Goal: Task Accomplishment & Management: Manage account settings

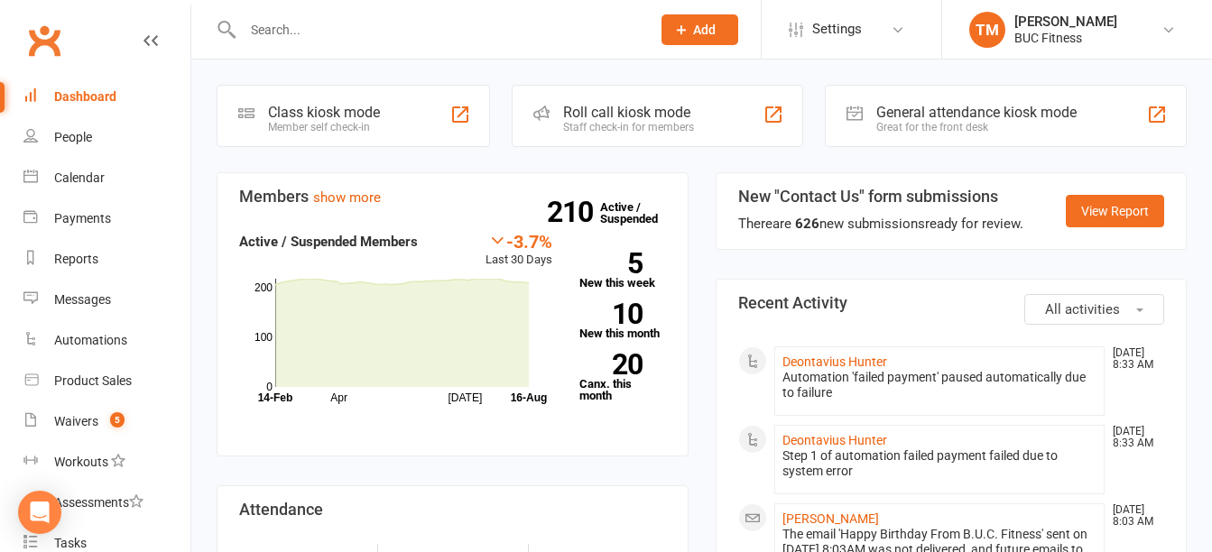
click at [328, 30] on input "text" at bounding box center [437, 29] width 401 height 25
click at [74, 415] on div "Waivers" at bounding box center [76, 421] width 44 height 14
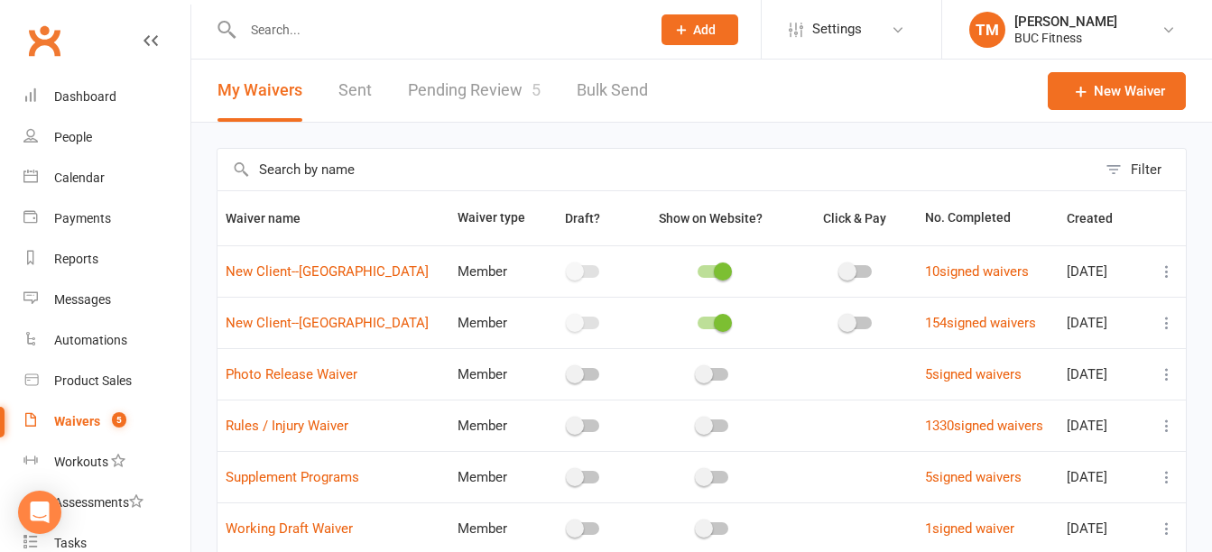
click at [503, 87] on link "Pending Review 5" at bounding box center [474, 91] width 133 height 62
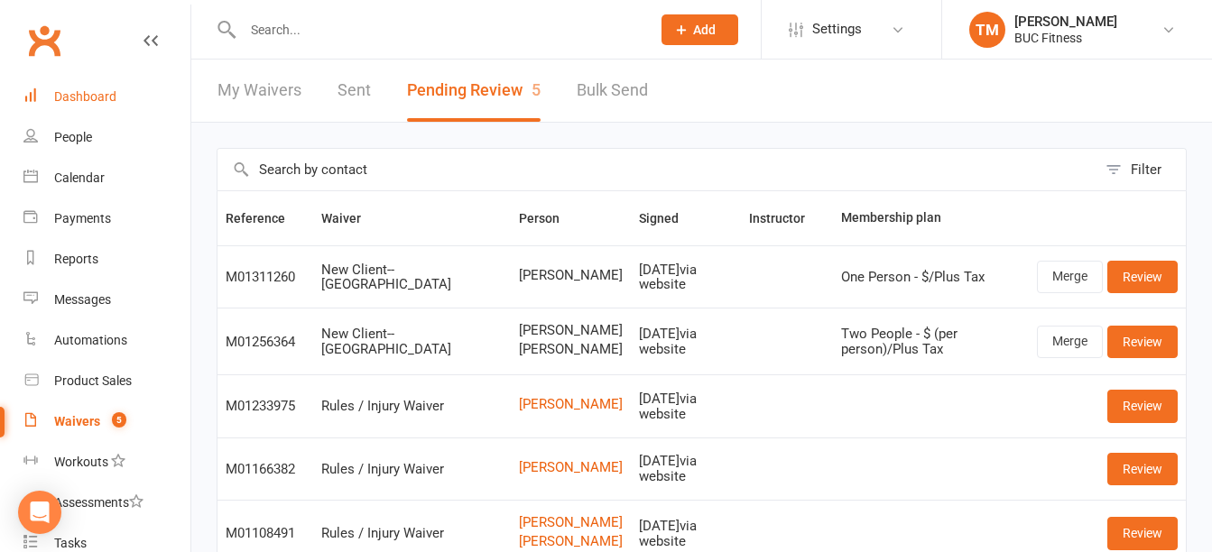
click at [75, 93] on div "Dashboard" at bounding box center [85, 96] width 62 height 14
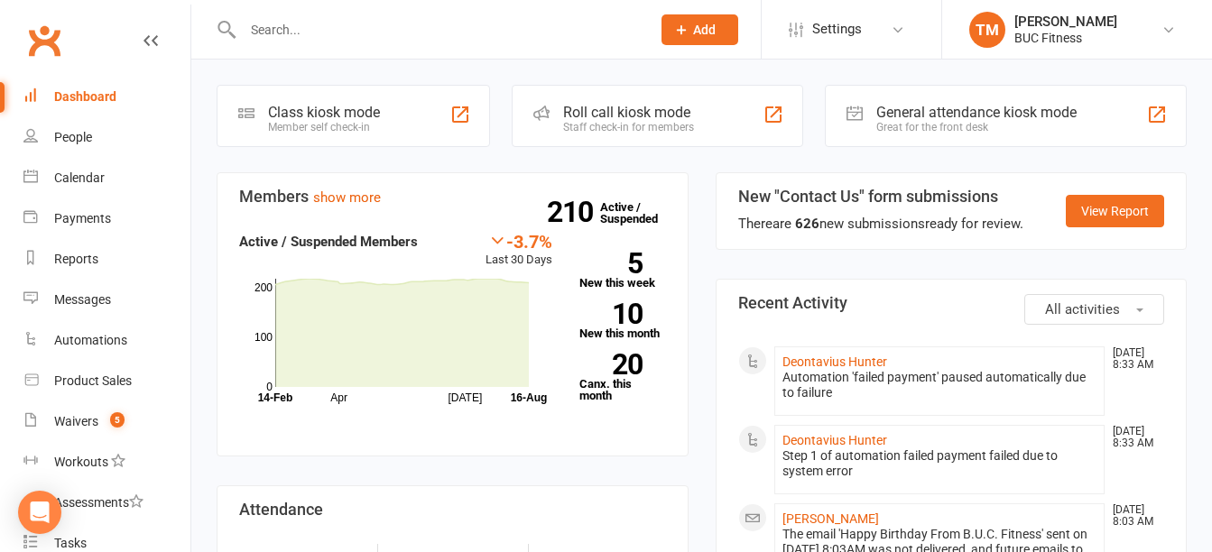
click at [334, 32] on input "text" at bounding box center [437, 29] width 401 height 25
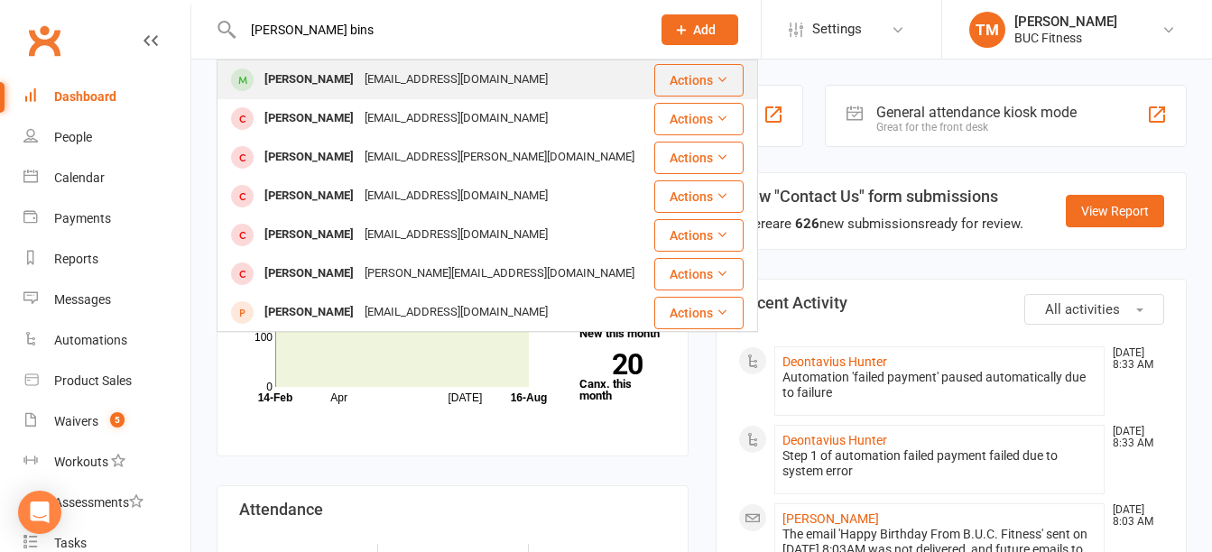
type input "kay bins"
click at [309, 83] on div "Kay Binstock" at bounding box center [309, 80] width 100 height 26
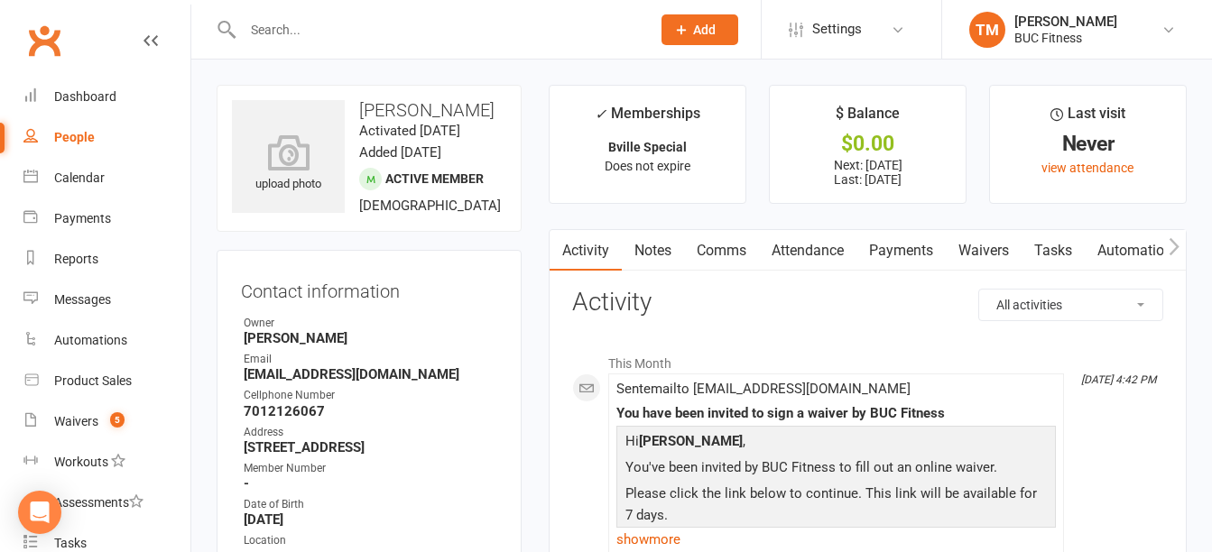
click at [983, 242] on link "Waivers" at bounding box center [984, 251] width 76 height 42
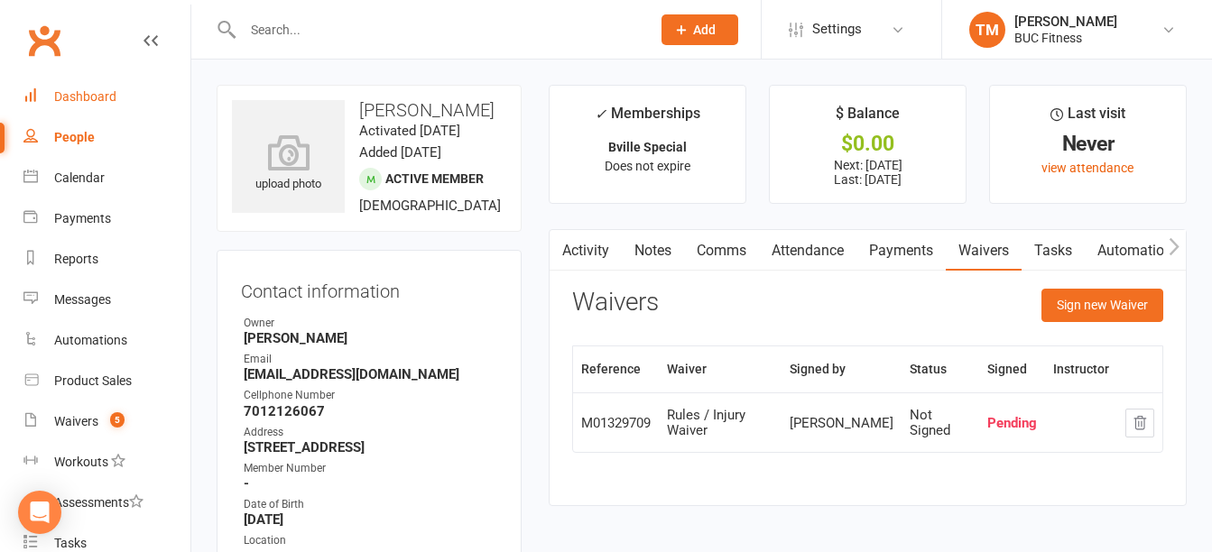
click at [102, 91] on div "Dashboard" at bounding box center [85, 96] width 62 height 14
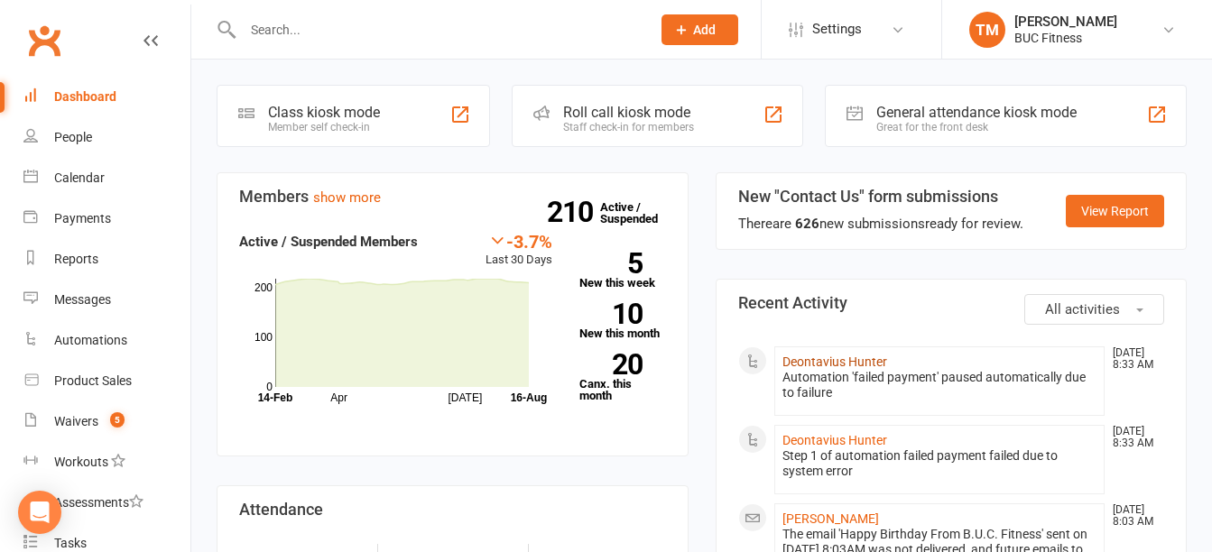
click at [816, 355] on link "Deontavius Hunter" at bounding box center [834, 362] width 105 height 14
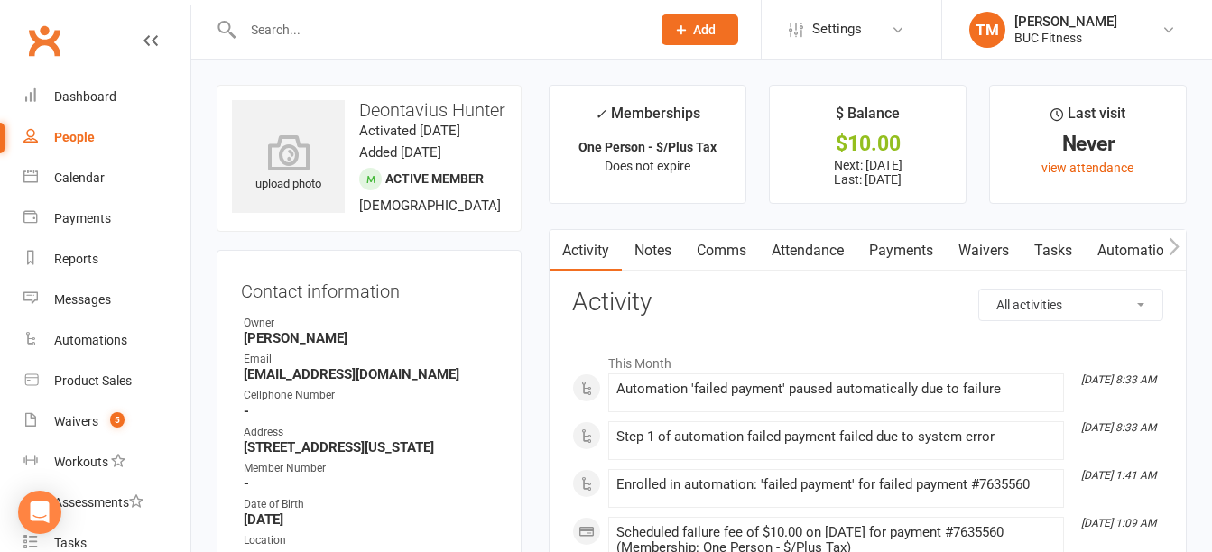
click at [889, 239] on link "Payments" at bounding box center [900, 251] width 89 height 42
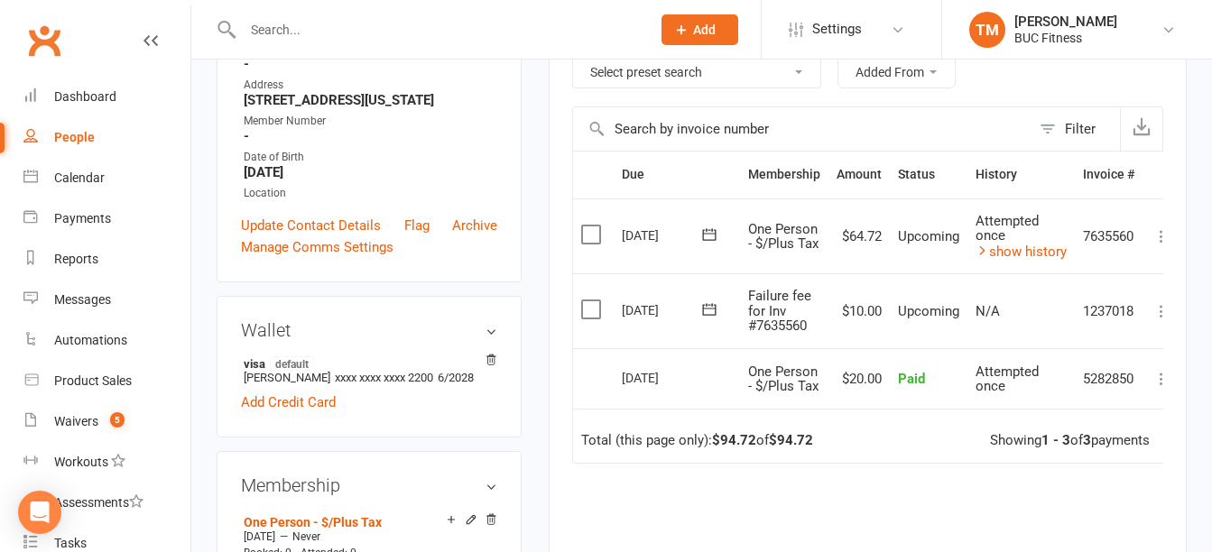
scroll to position [361, 0]
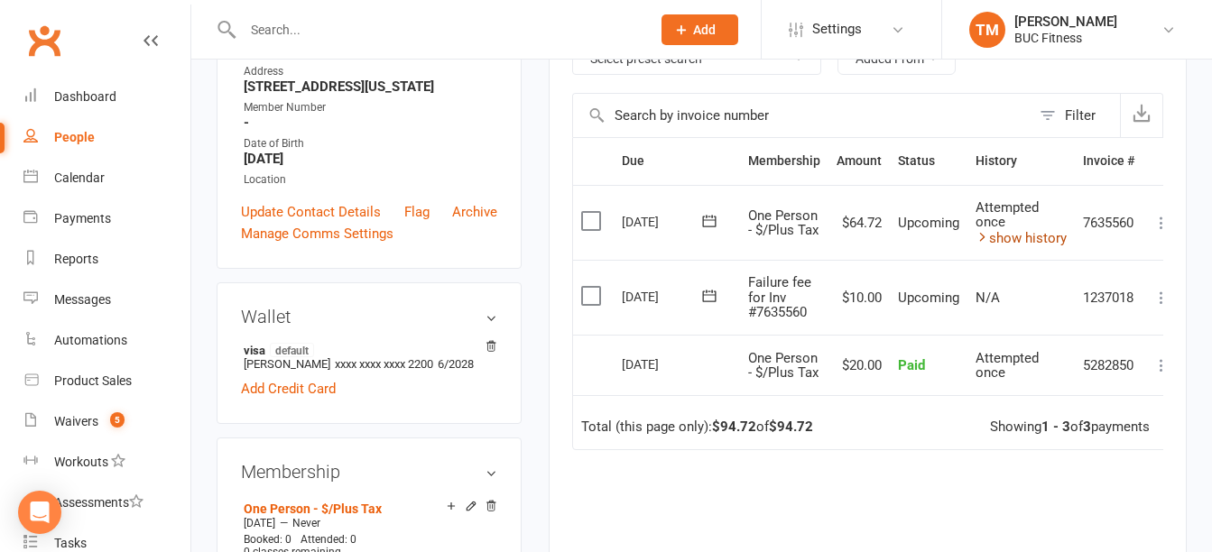
click at [975, 238] on icon at bounding box center [982, 237] width 14 height 14
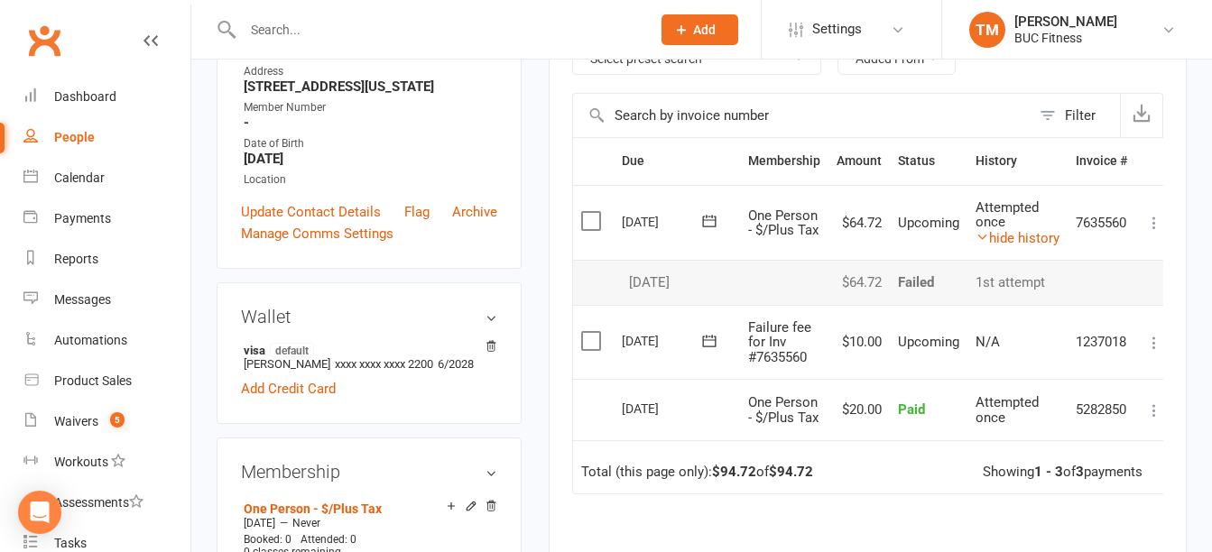
scroll to position [0, 0]
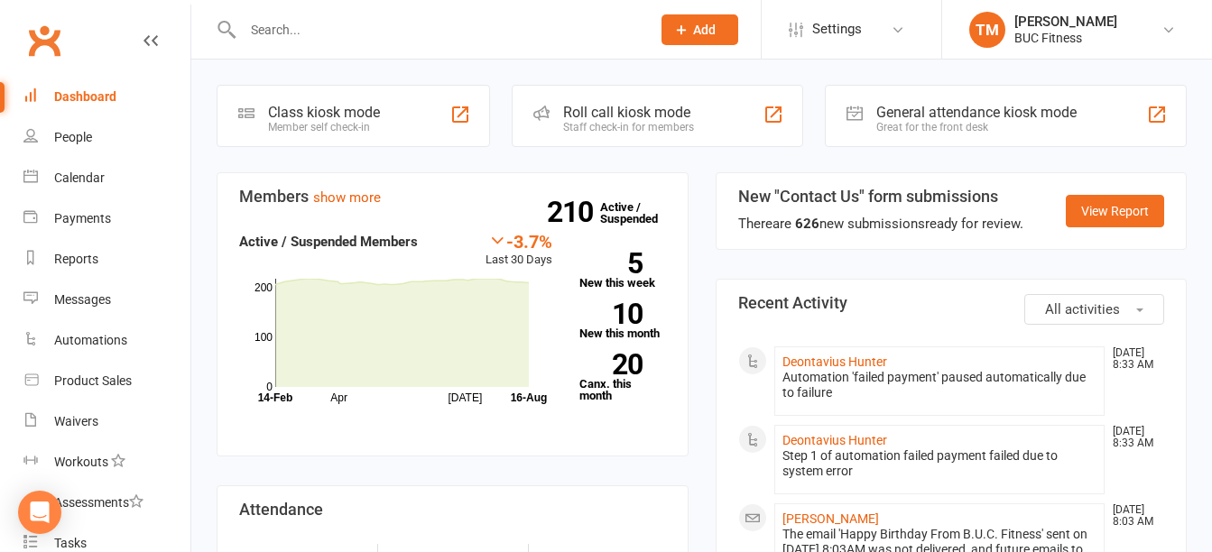
drag, startPoint x: 0, startPoint y: 0, endPoint x: 391, endPoint y: 41, distance: 392.8
click at [391, 41] on input "text" at bounding box center [437, 29] width 401 height 25
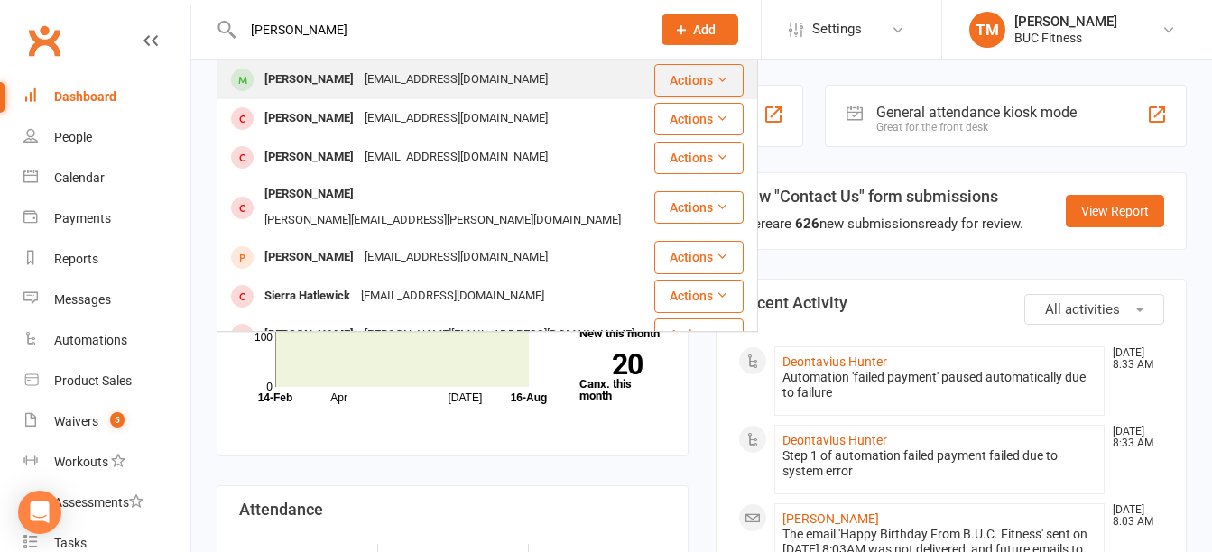
type input "[PERSON_NAME]"
click at [337, 85] on div "[PERSON_NAME]" at bounding box center [309, 80] width 100 height 26
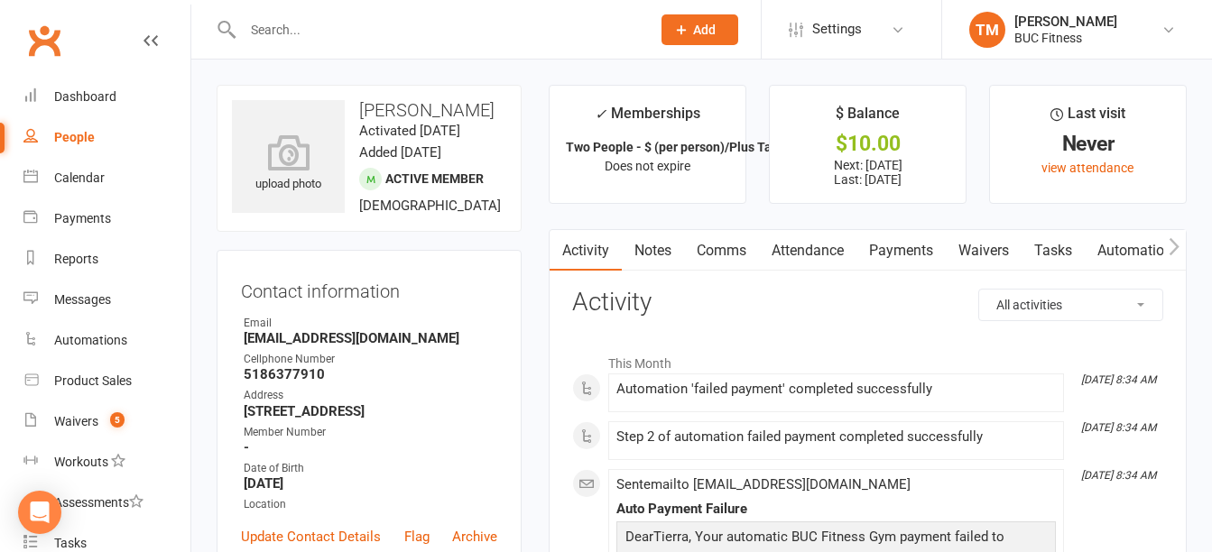
click at [918, 248] on link "Payments" at bounding box center [900, 251] width 89 height 42
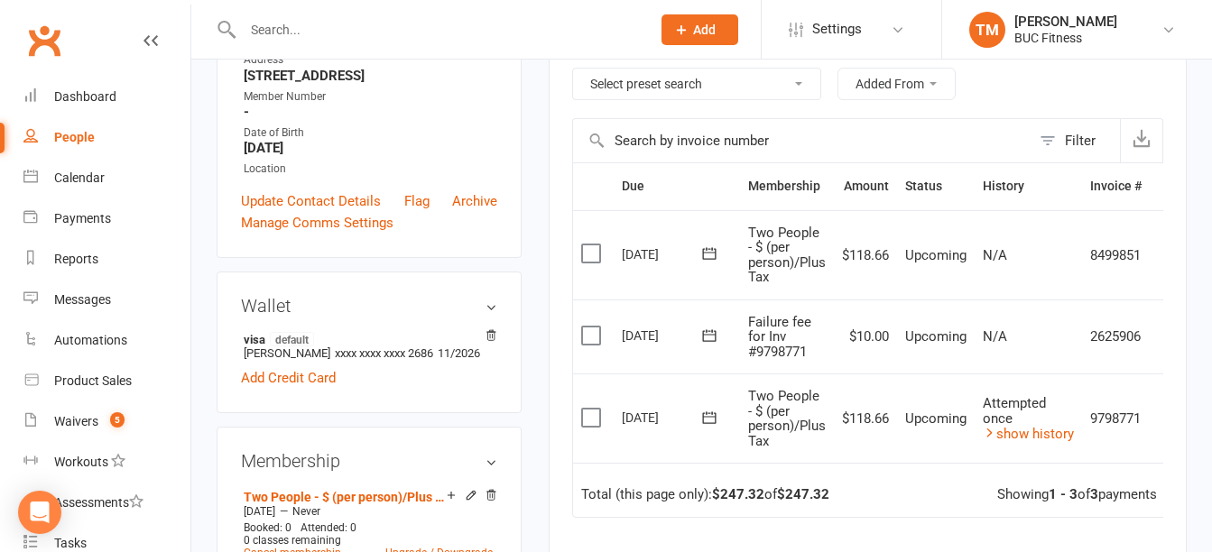
scroll to position [361, 0]
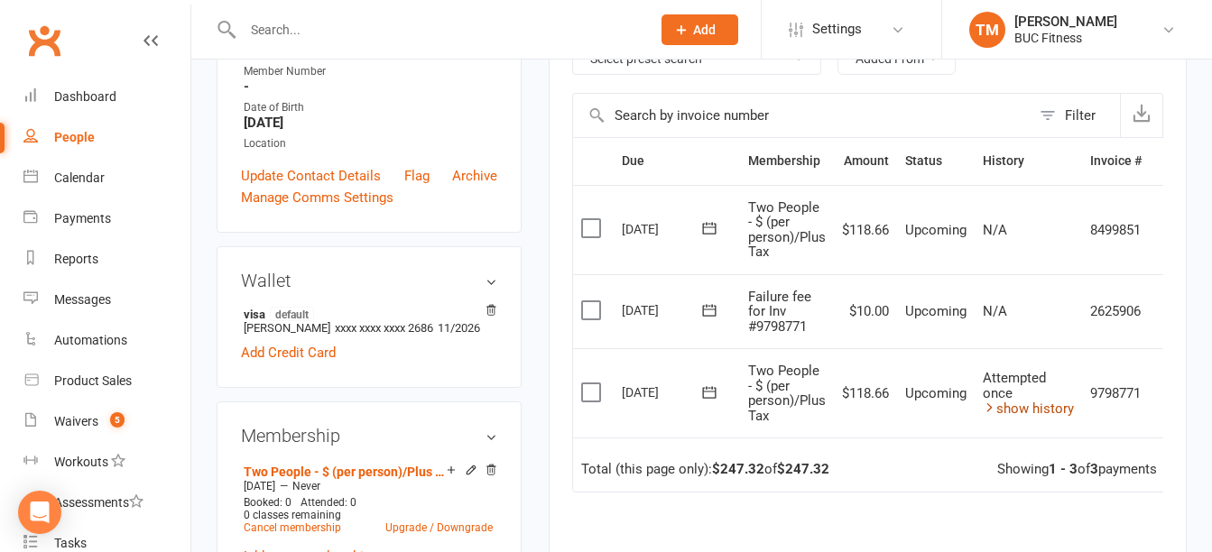
click at [992, 413] on icon at bounding box center [990, 408] width 14 height 14
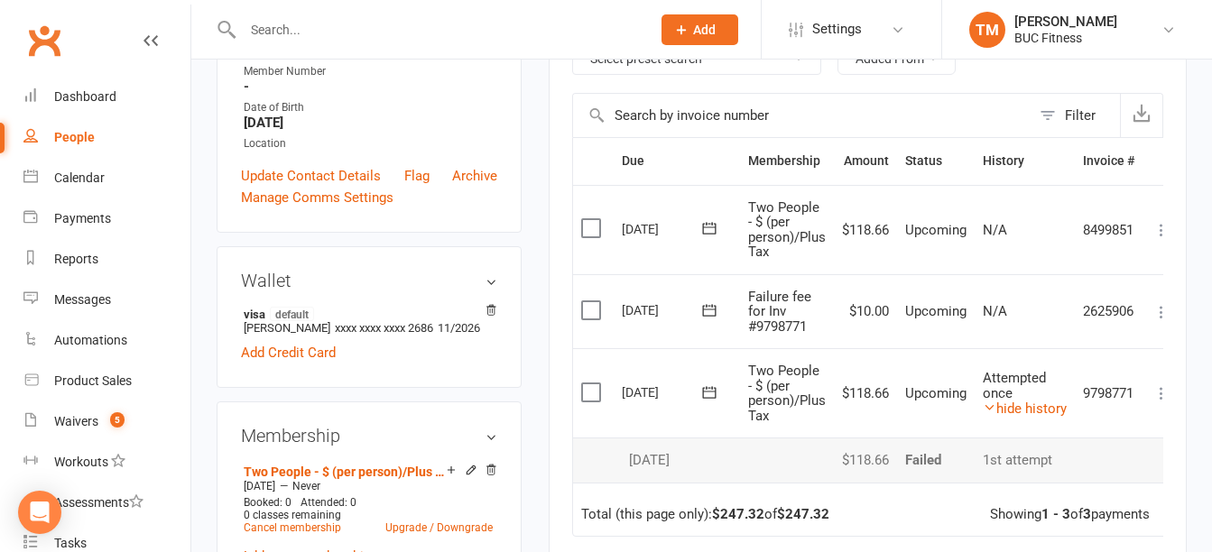
click at [596, 389] on label at bounding box center [593, 392] width 24 height 18
click at [593, 383] on input "checkbox" at bounding box center [587, 383] width 12 height 0
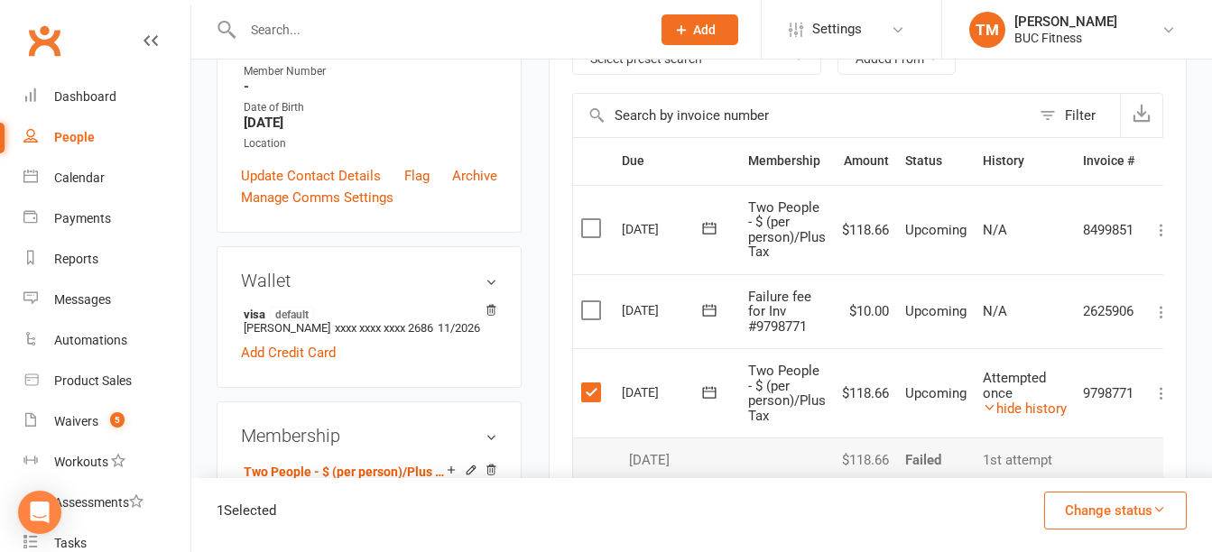
click at [587, 318] on label at bounding box center [593, 310] width 24 height 18
click at [587, 301] on input "checkbox" at bounding box center [587, 301] width 12 height 0
click at [1069, 517] on button "Change status" at bounding box center [1115, 511] width 143 height 38
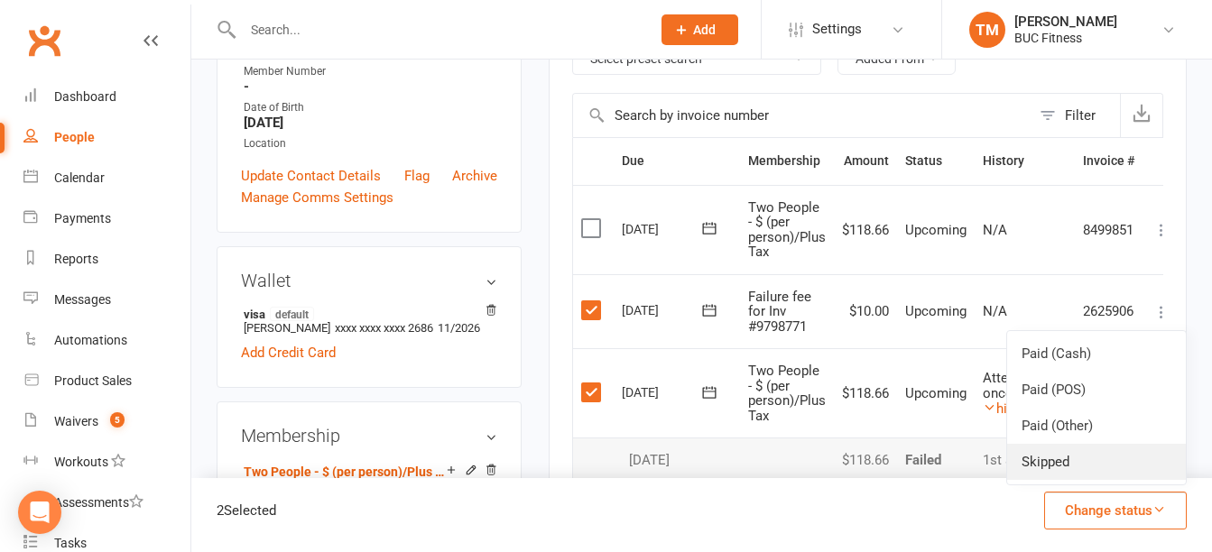
click at [1066, 464] on link "Skipped" at bounding box center [1096, 462] width 179 height 36
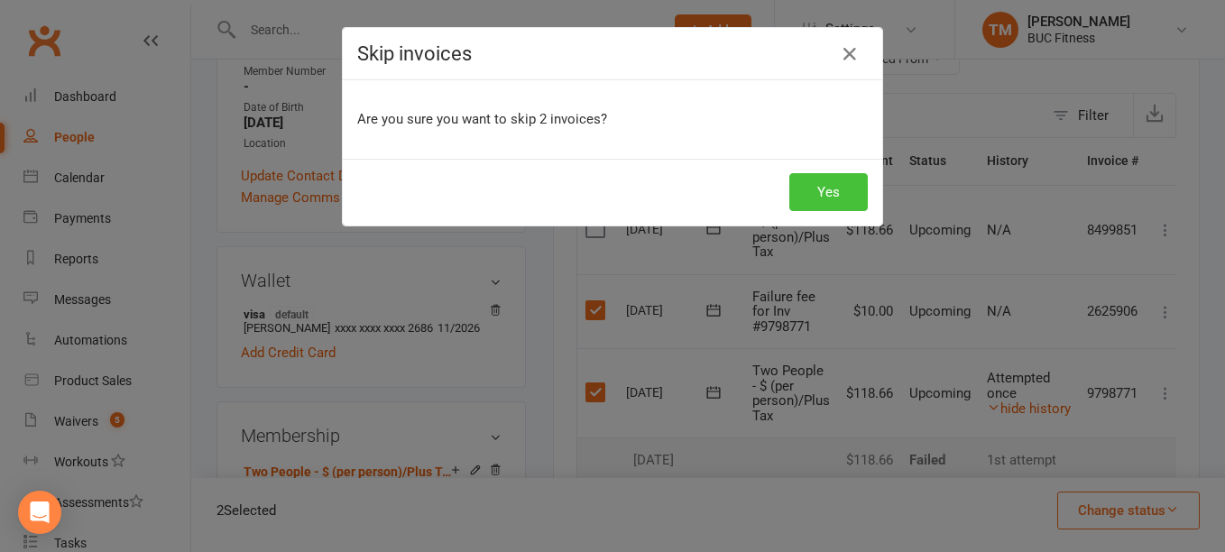
click at [809, 198] on button "Yes" at bounding box center [828, 192] width 78 height 38
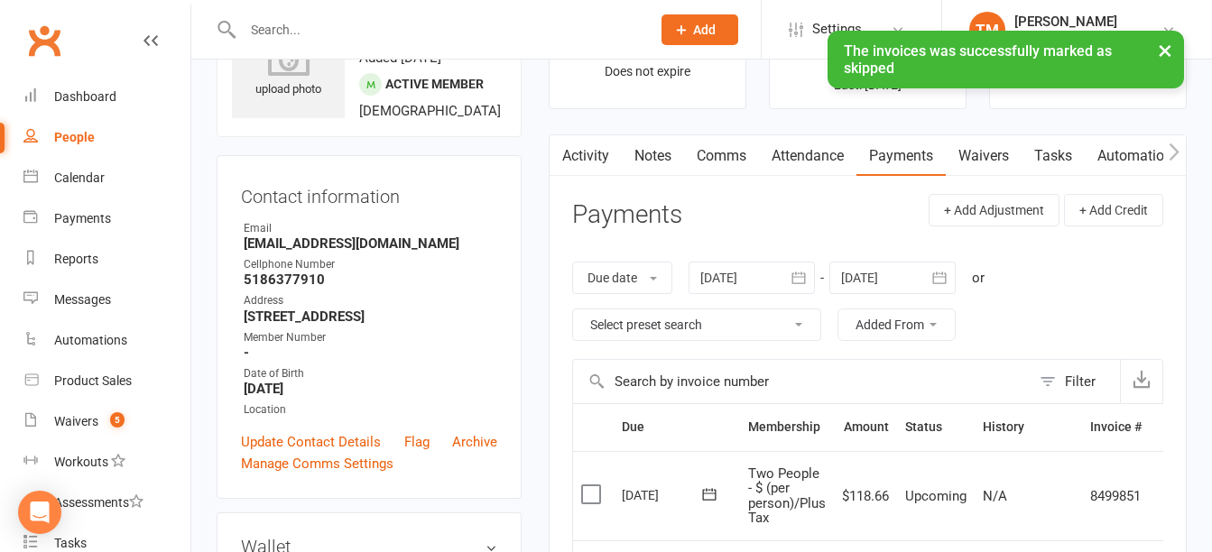
scroll to position [90, 0]
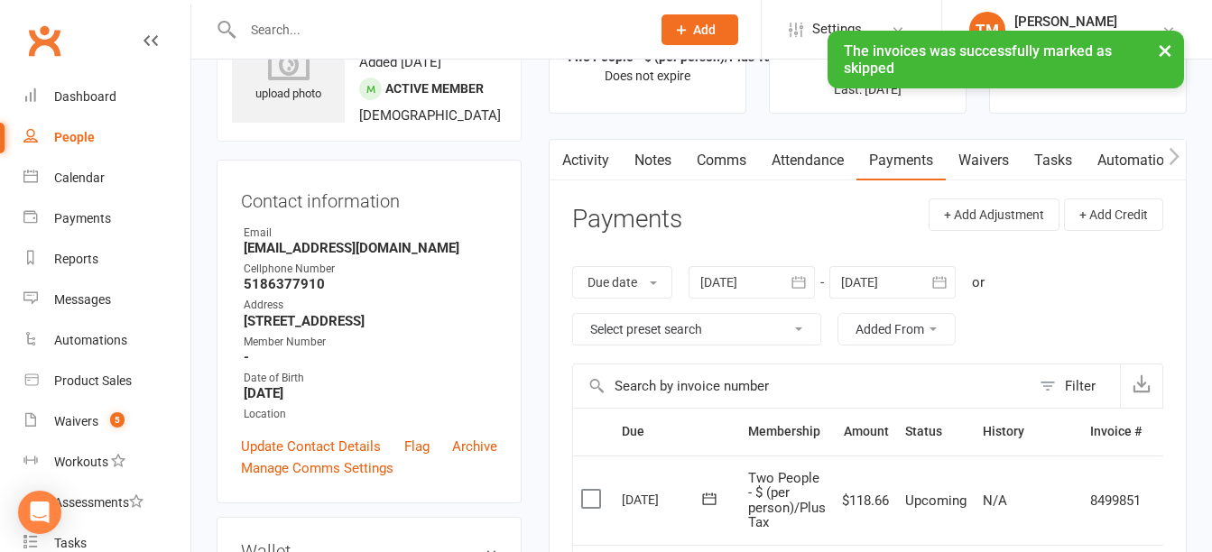
click at [654, 159] on link "Notes" at bounding box center [653, 161] width 62 height 42
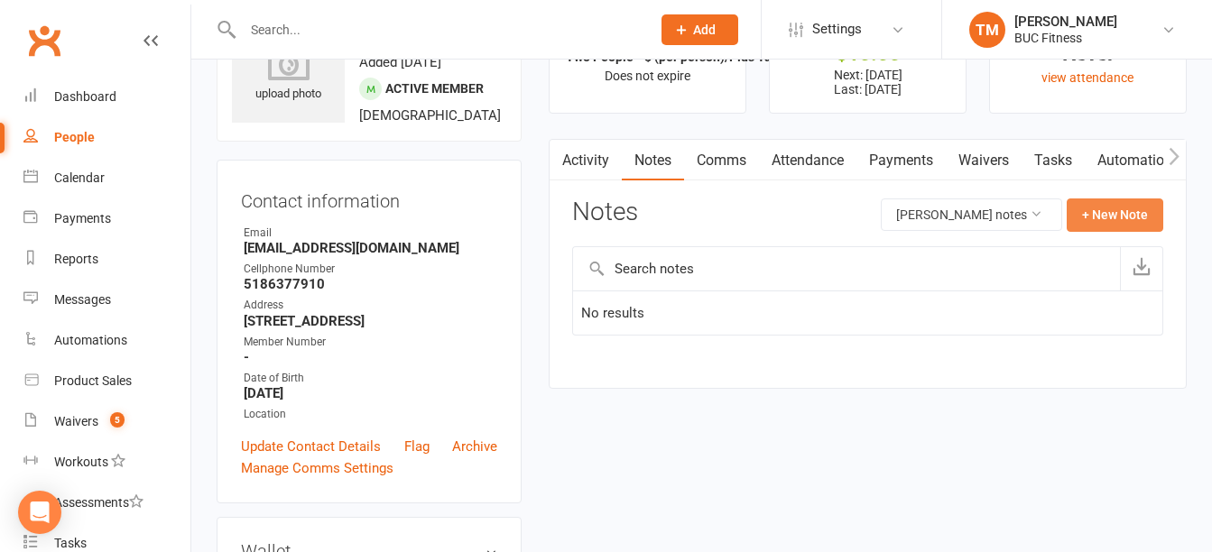
click at [1134, 215] on button "+ New Note" at bounding box center [1114, 214] width 97 height 32
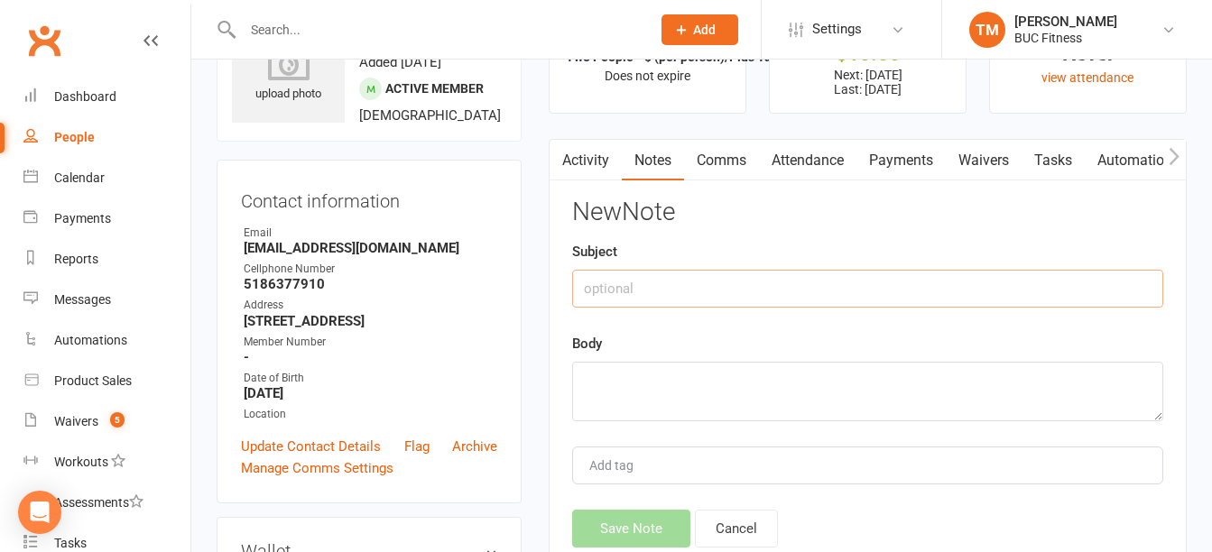
click at [731, 286] on input "text" at bounding box center [867, 289] width 591 height 38
type input "[DATE] payment"
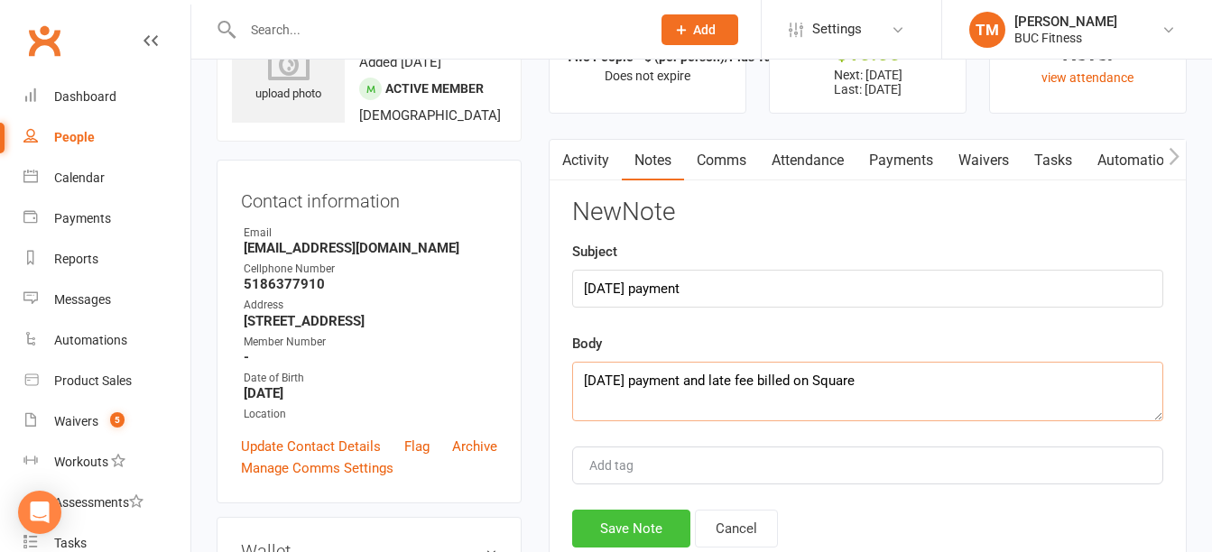
type textarea "[DATE] payment and late fee billed on Square"
click at [638, 527] on button "Save Note" at bounding box center [631, 529] width 118 height 38
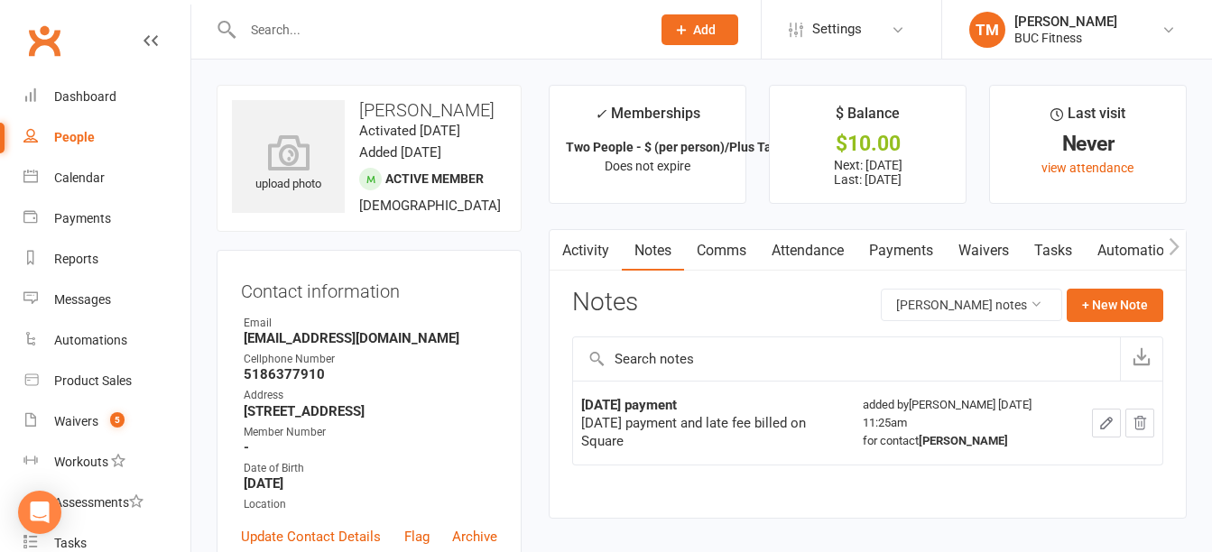
click at [336, 27] on input "text" at bounding box center [437, 29] width 401 height 25
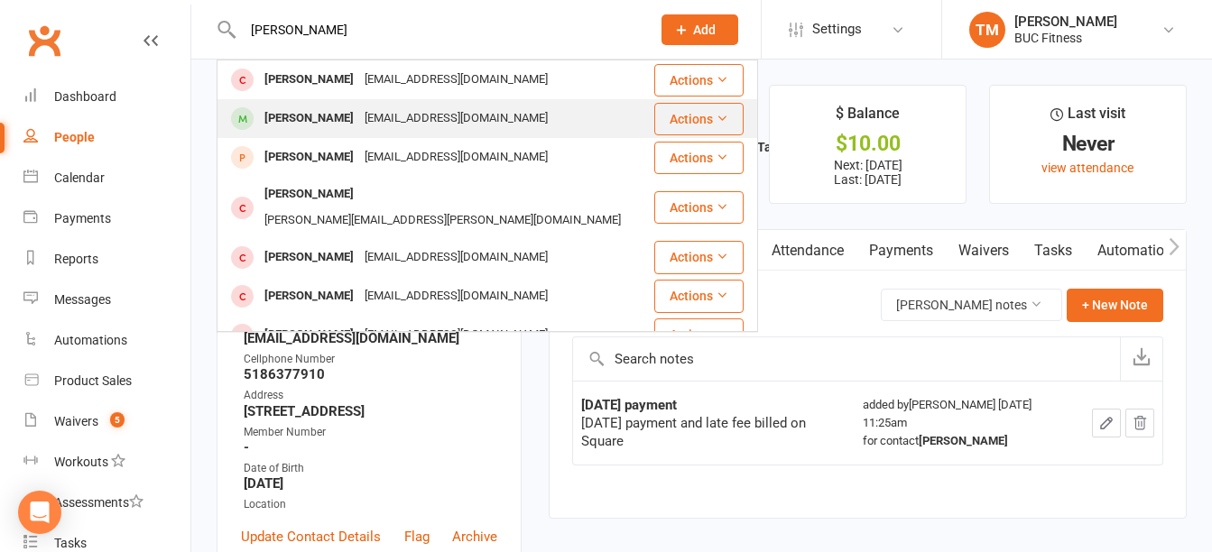
type input "[PERSON_NAME]"
click at [284, 113] on div "[PERSON_NAME]" at bounding box center [309, 119] width 100 height 26
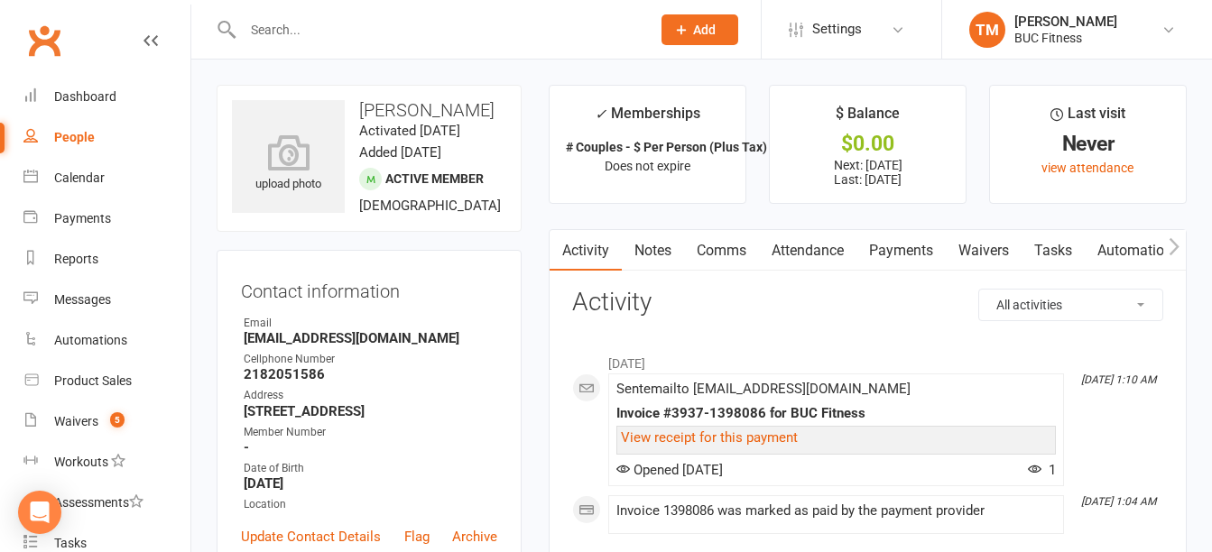
click at [653, 251] on link "Notes" at bounding box center [653, 251] width 62 height 42
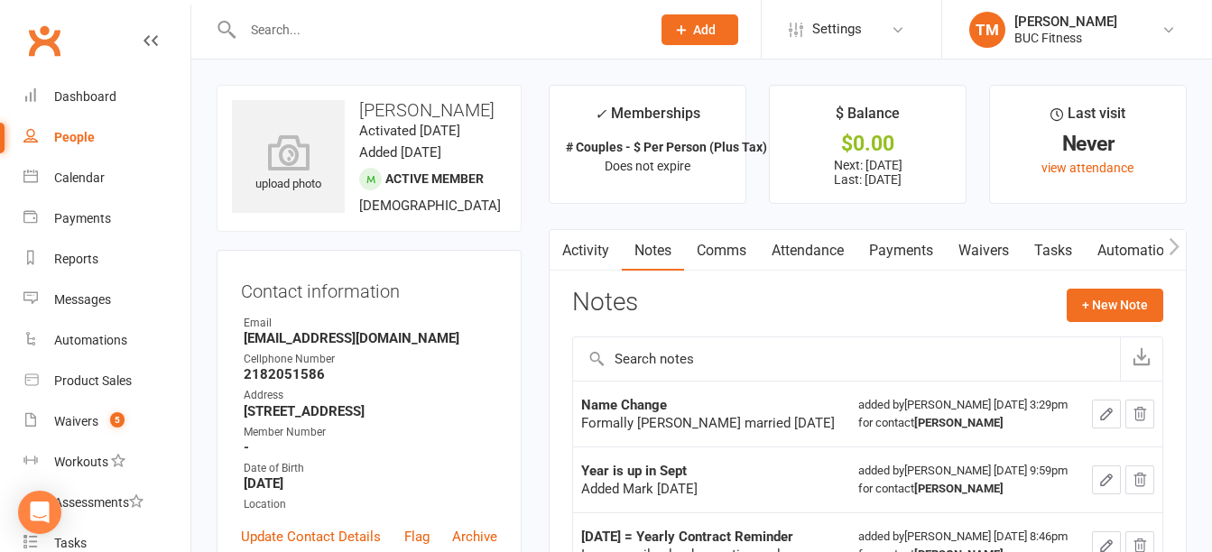
click at [904, 254] on link "Payments" at bounding box center [900, 251] width 89 height 42
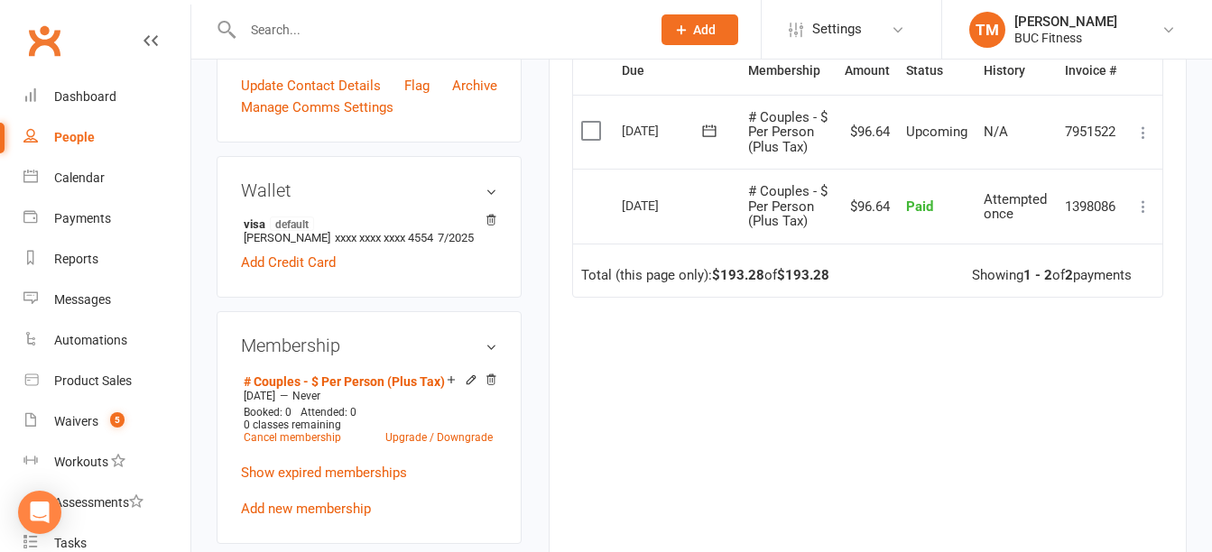
scroll to position [541, 0]
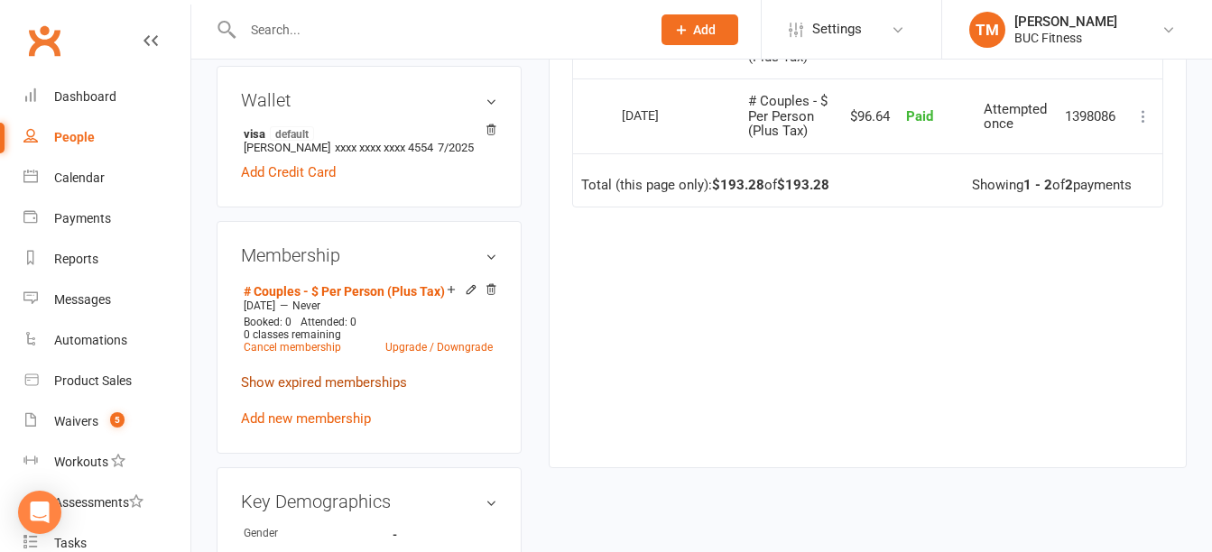
click at [286, 378] on link "Show expired memberships" at bounding box center [324, 382] width 166 height 16
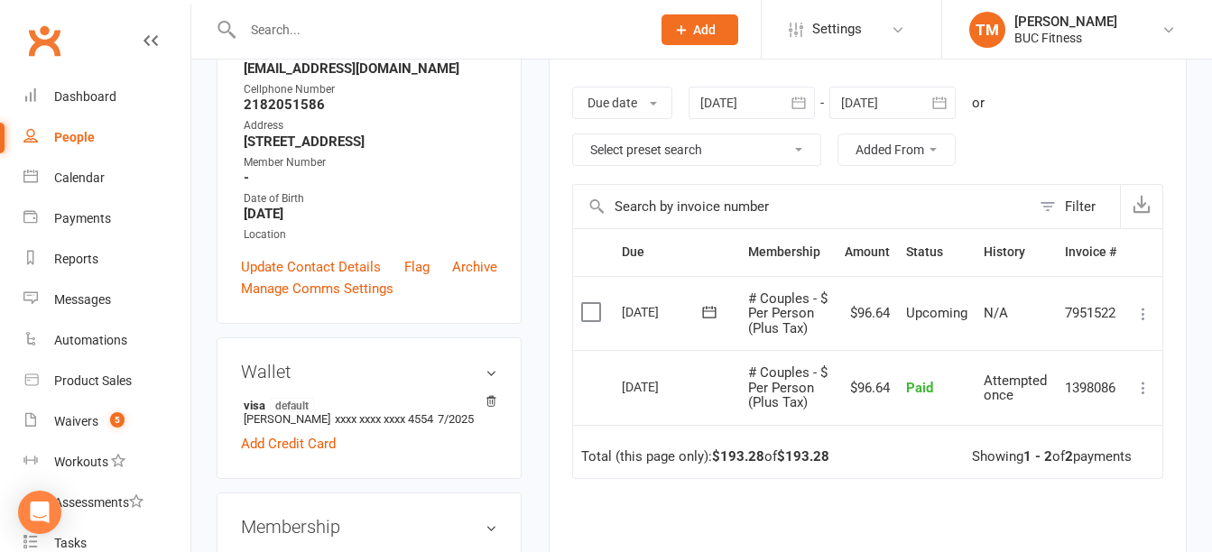
scroll to position [271, 0]
click at [108, 102] on div "Dashboard" at bounding box center [85, 96] width 62 height 14
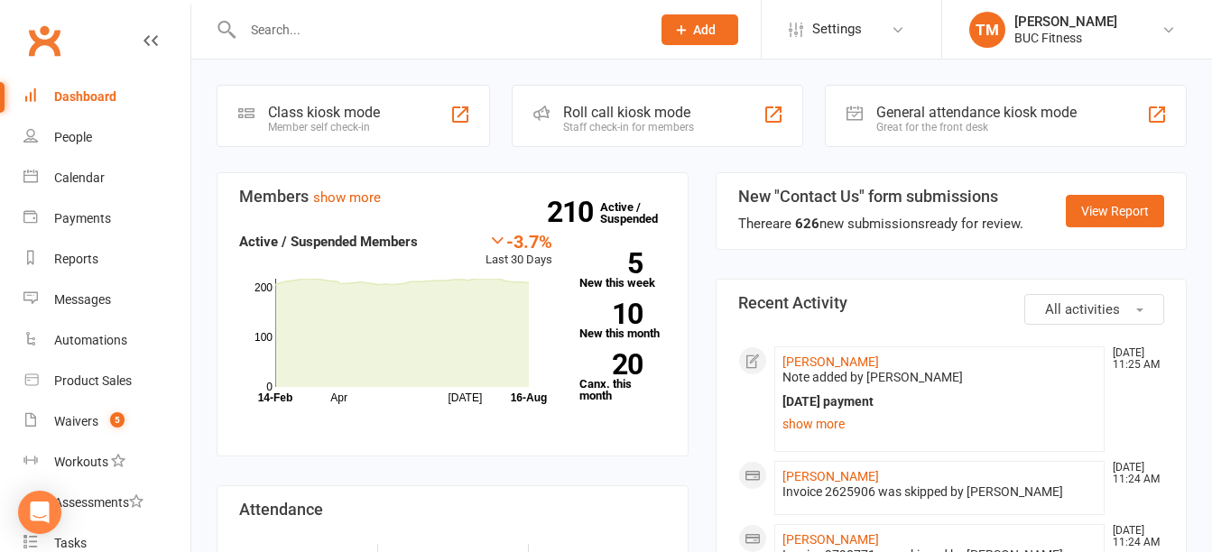
click at [302, 43] on div at bounding box center [427, 29] width 421 height 59
click at [306, 38] on input "text" at bounding box center [437, 29] width 401 height 25
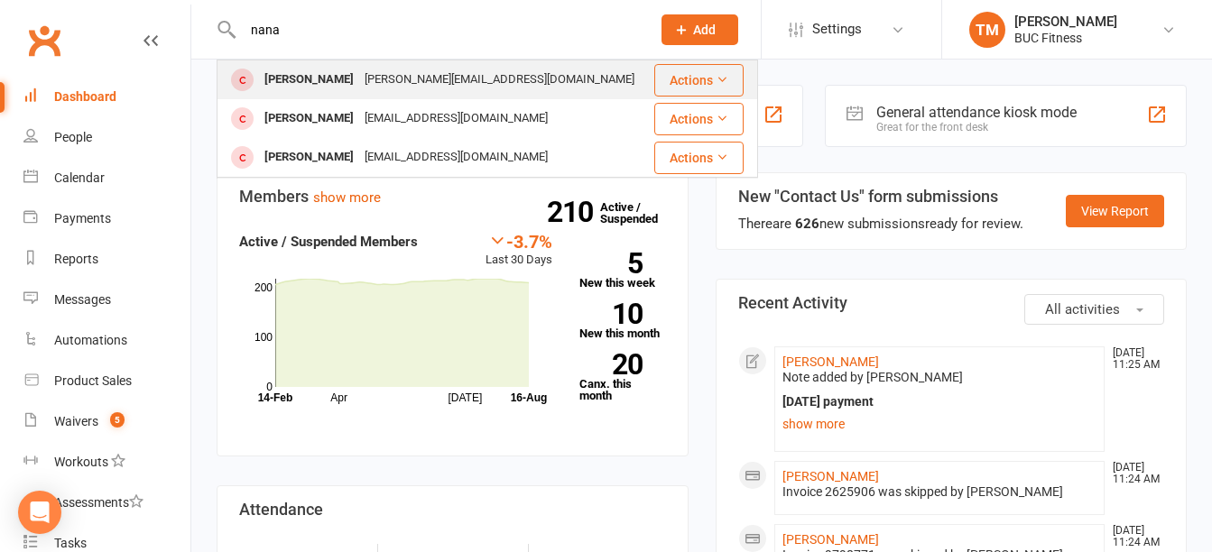
type input "nana"
click at [291, 90] on div "Nana Walton" at bounding box center [309, 80] width 100 height 26
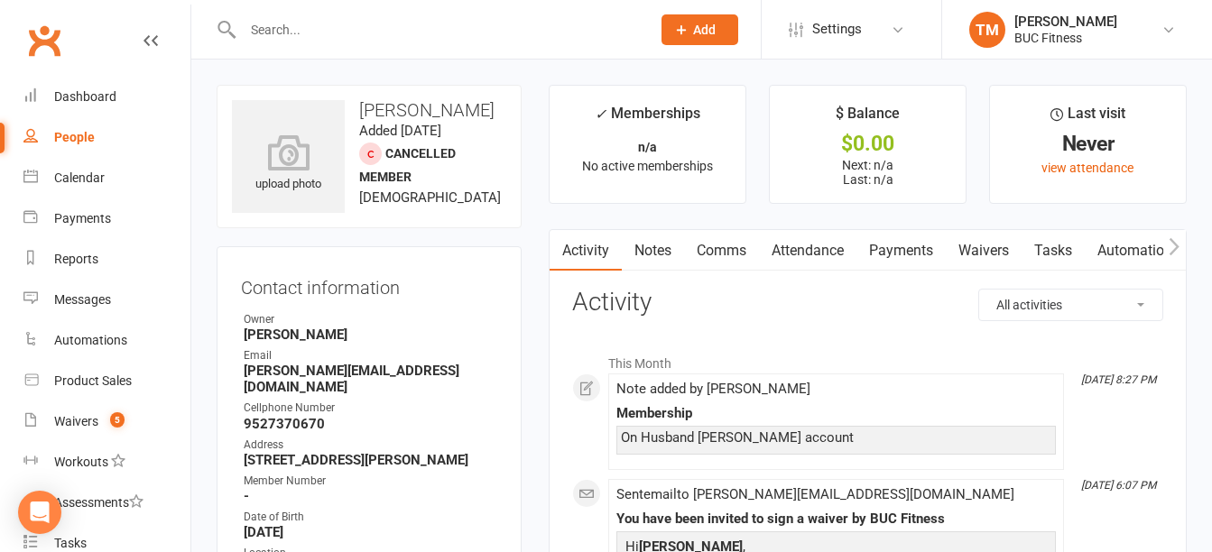
click at [344, 33] on input "text" at bounding box center [437, 29] width 401 height 25
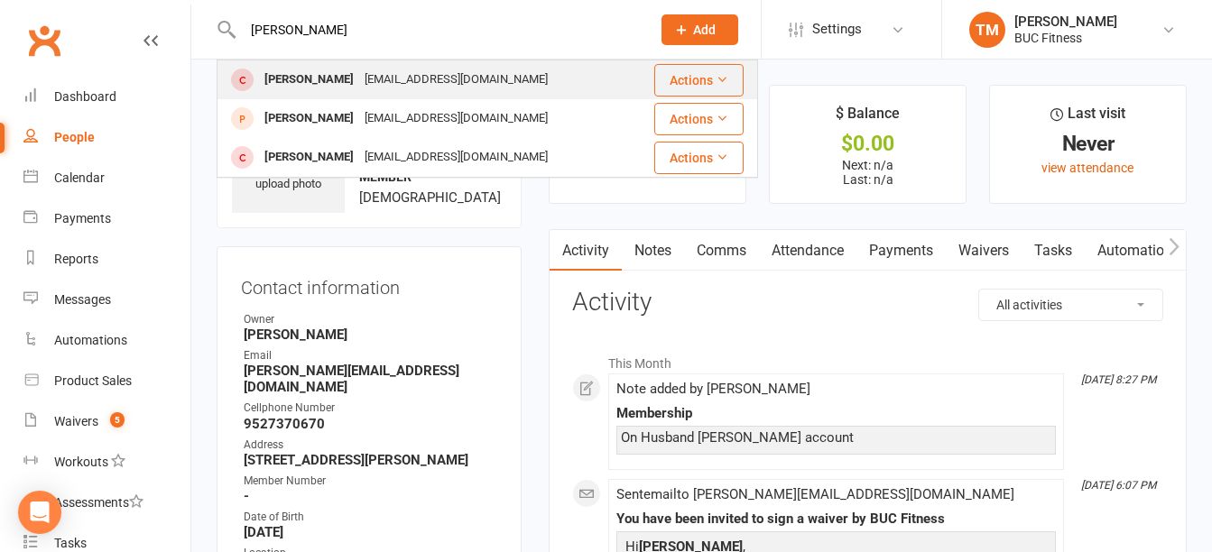
type input "veronica"
click at [455, 84] on div "torresnievesvero85@gmail.com" at bounding box center [456, 80] width 194 height 26
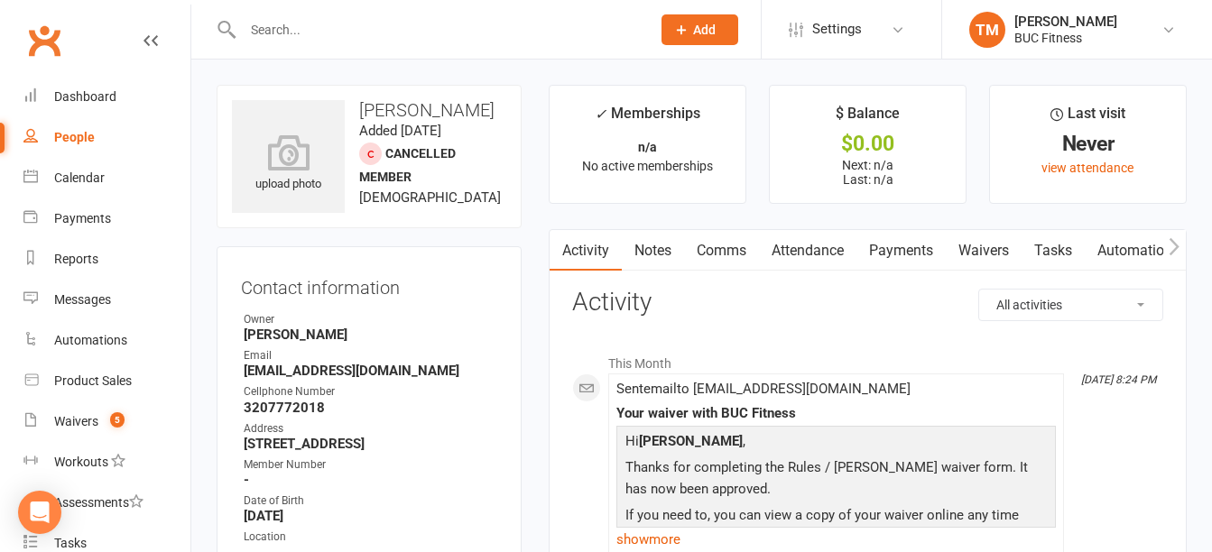
click at [364, 30] on input "text" at bounding box center [437, 29] width 401 height 25
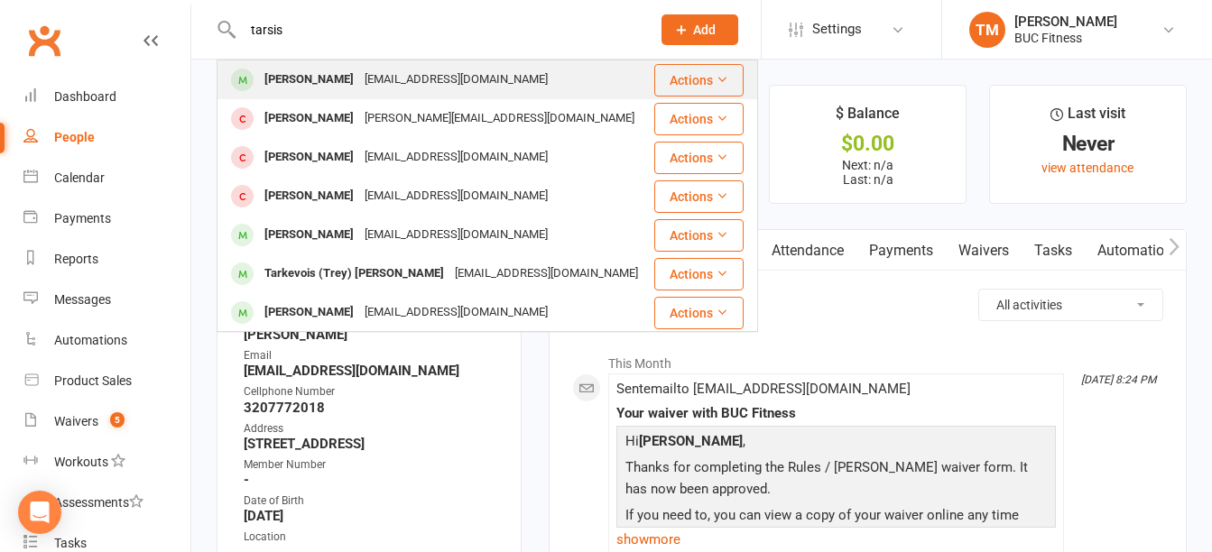
type input "tarsis"
click at [346, 76] on div "[PERSON_NAME]" at bounding box center [309, 80] width 100 height 26
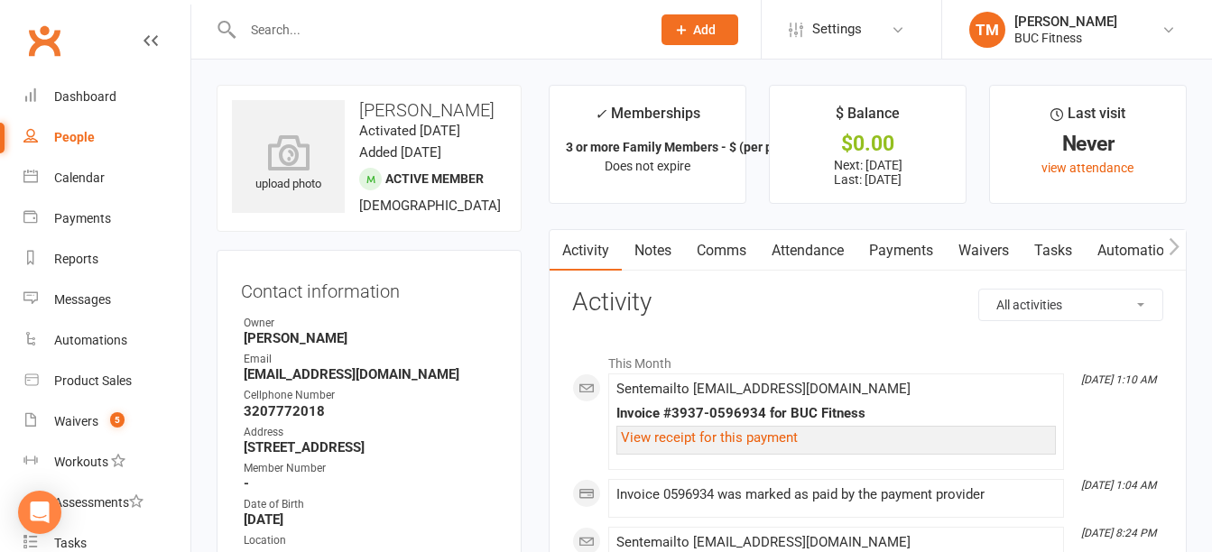
click at [345, 33] on input "text" at bounding box center [437, 29] width 401 height 25
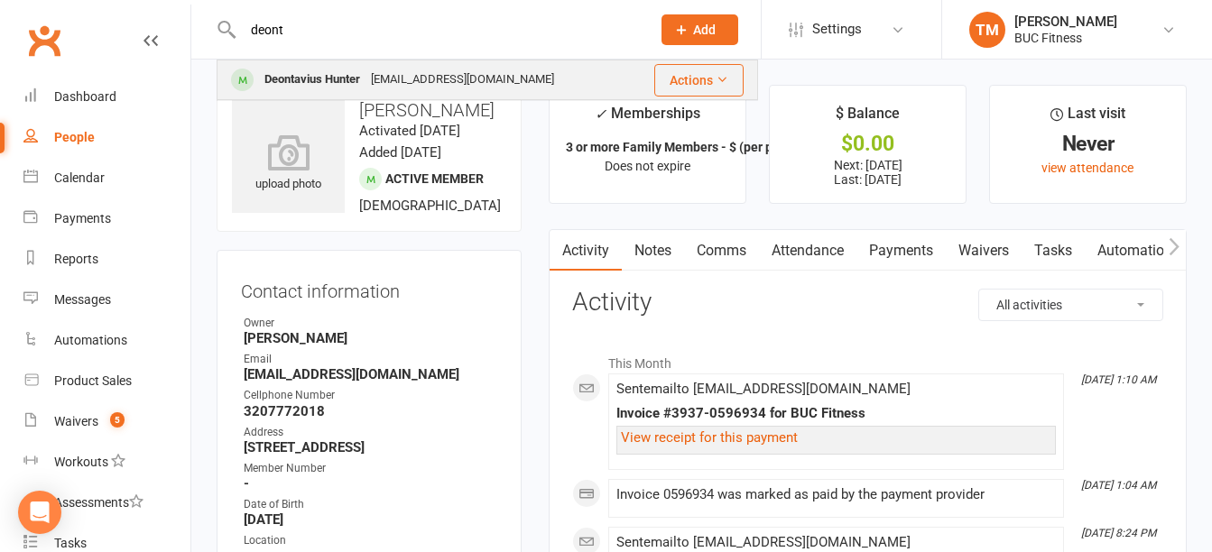
type input "deont"
click at [309, 79] on div "Deontavius Hunter" at bounding box center [312, 80] width 106 height 26
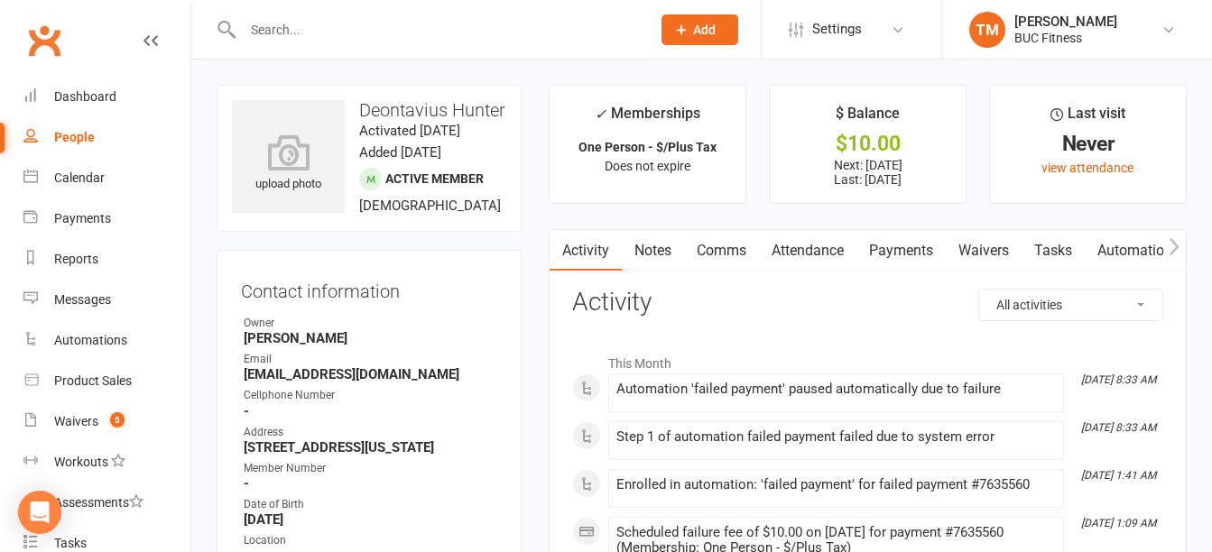
drag, startPoint x: 245, startPoint y: 393, endPoint x: 461, endPoint y: 389, distance: 215.7
click at [461, 383] on strong "foreverly.grateful4809@gmail.com" at bounding box center [371, 374] width 254 height 16
copy strong "foreverly.grateful4809@gmail.com"
